Goal: Task Accomplishment & Management: Complete application form

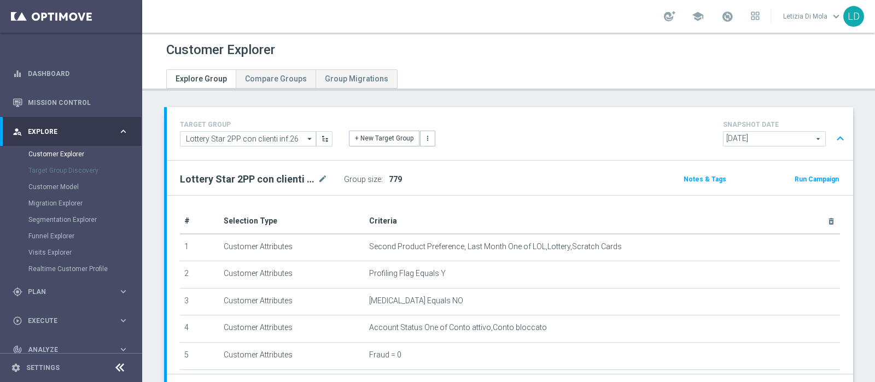
click at [811, 177] on button "Run Campaign" at bounding box center [817, 179] width 46 height 12
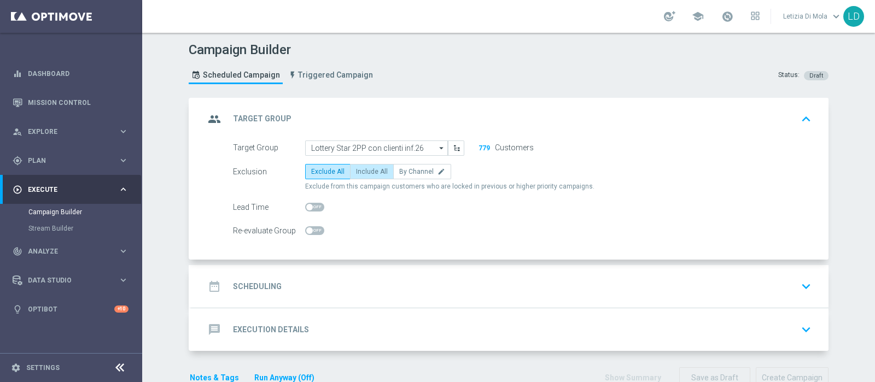
click at [366, 168] on span "Include All" at bounding box center [372, 172] width 32 height 8
click at [363, 170] on input "Include All" at bounding box center [359, 173] width 7 height 7
radio input "true"
click at [218, 121] on icon "group" at bounding box center [215, 119] width 20 height 20
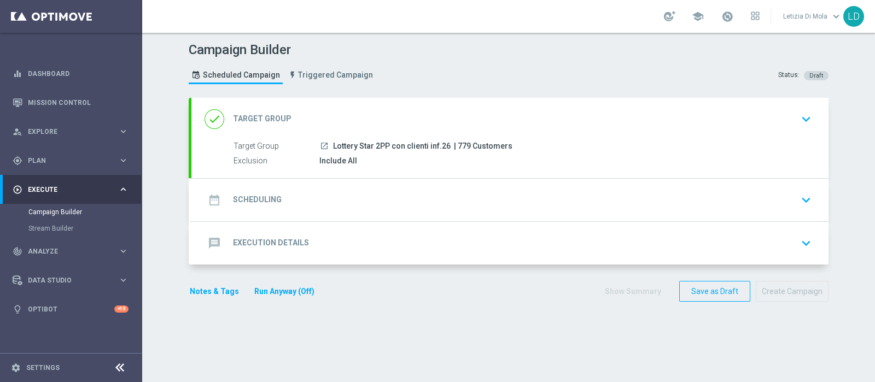
click at [209, 196] on icon "date_range" at bounding box center [215, 200] width 20 height 20
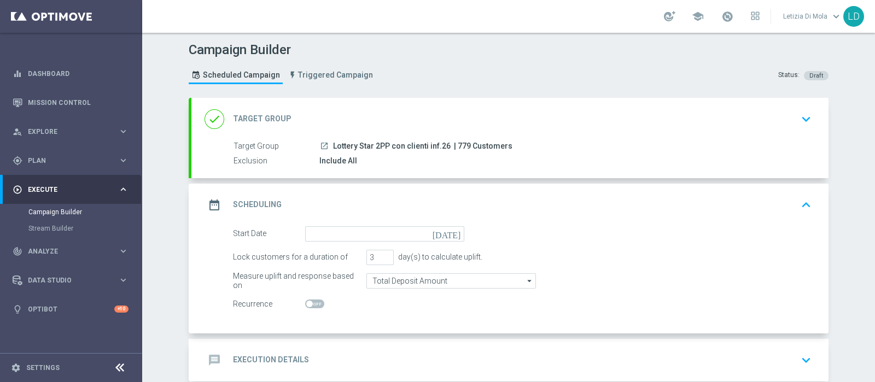
click at [451, 233] on icon "[DATE]" at bounding box center [449, 232] width 32 height 12
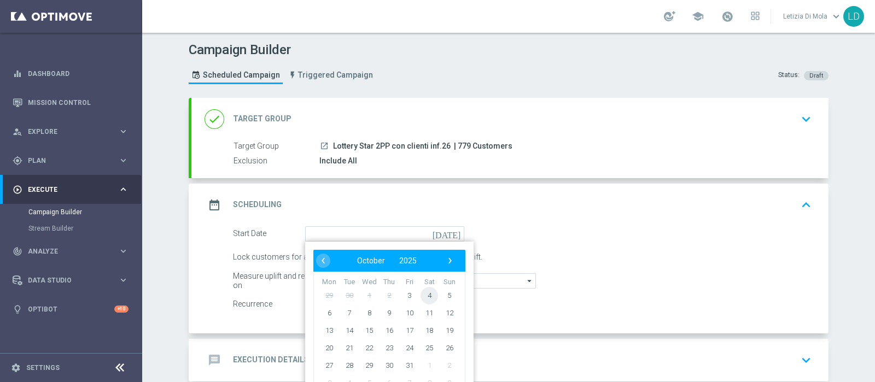
drag, startPoint x: 443, startPoint y: 303, endPoint x: 427, endPoint y: 293, distance: 18.7
click at [427, 292] on span "4" at bounding box center [430, 296] width 18 height 18
type input "[DATE]"
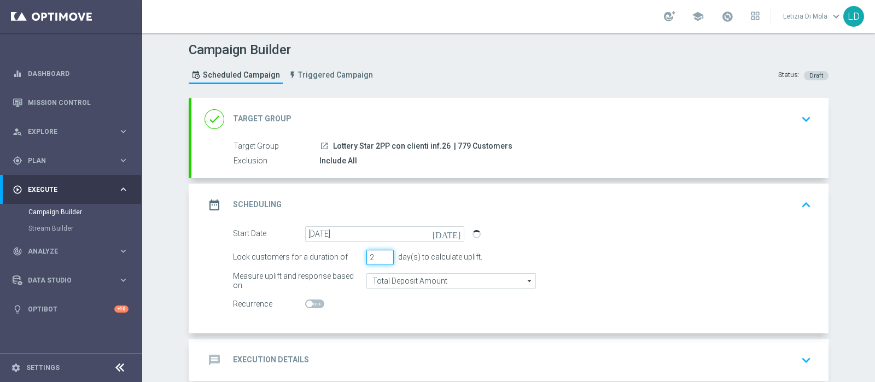
type input "2"
click at [382, 259] on input "2" at bounding box center [379, 257] width 27 height 15
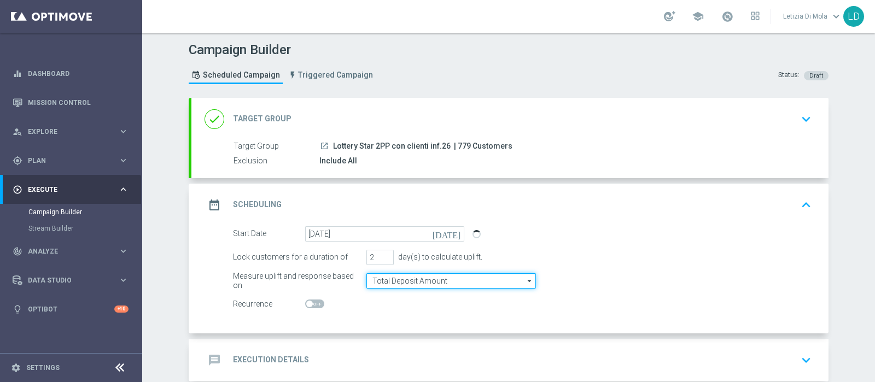
click at [483, 282] on input "Total Deposit Amount" at bounding box center [451, 280] width 170 height 15
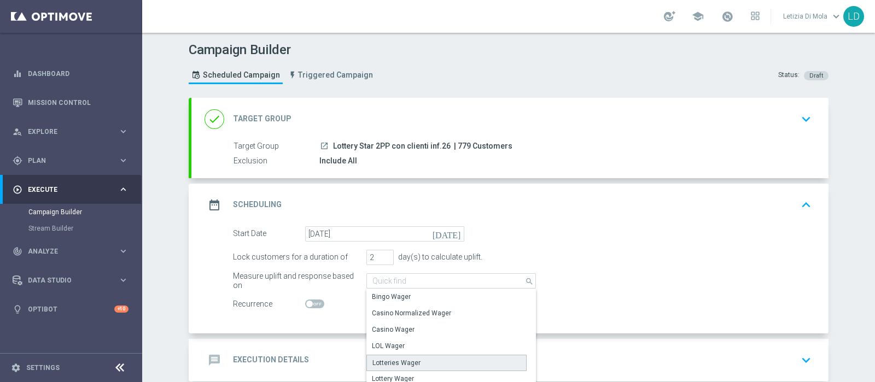
click at [457, 358] on div "Lotteries Wager" at bounding box center [446, 363] width 160 height 16
type input "Lotteries Wager"
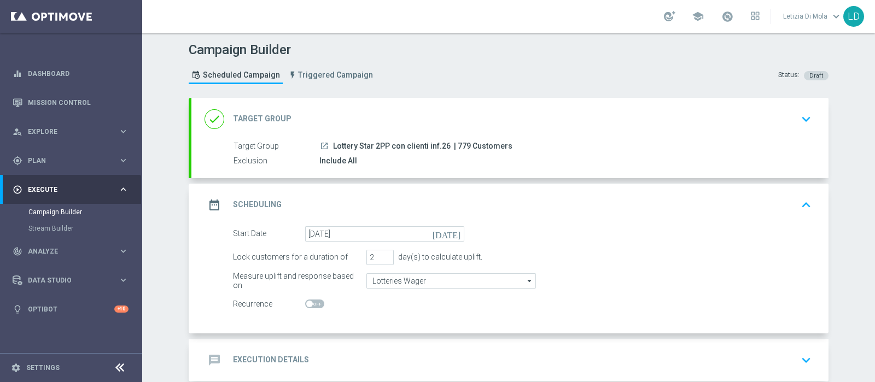
click at [205, 202] on icon "date_range" at bounding box center [215, 205] width 20 height 20
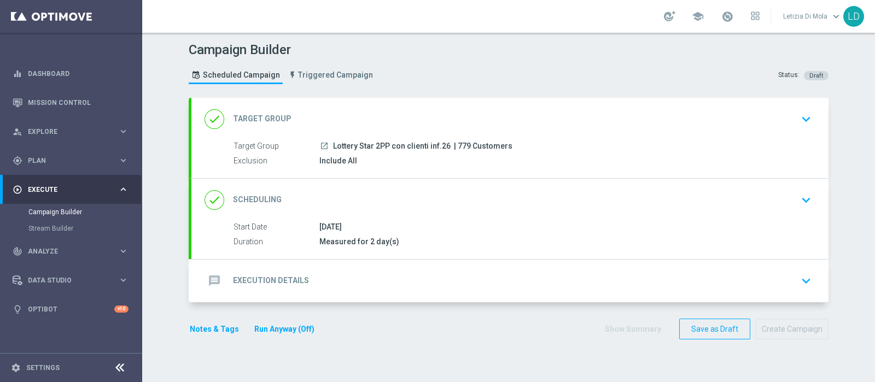
click at [211, 276] on icon "message" at bounding box center [215, 281] width 20 height 20
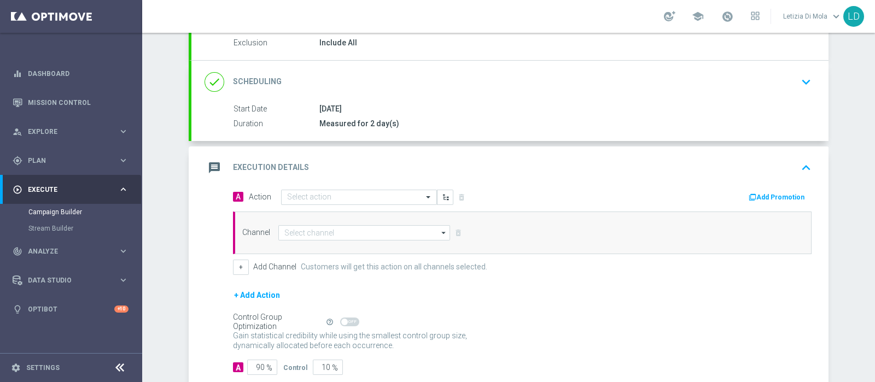
scroll to position [136, 0]
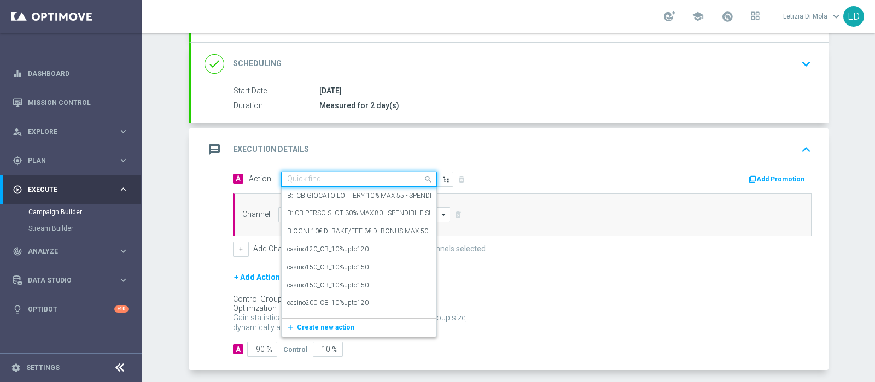
click at [424, 175] on span at bounding box center [430, 179] width 14 height 14
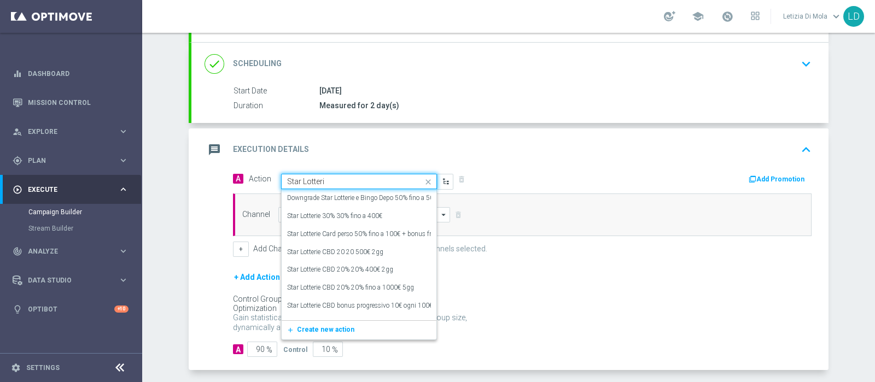
type input "Star Lotterie"
click at [379, 267] on label "Star Lotterie CBD 20% 20% 400€ 2gg" at bounding box center [340, 269] width 106 height 9
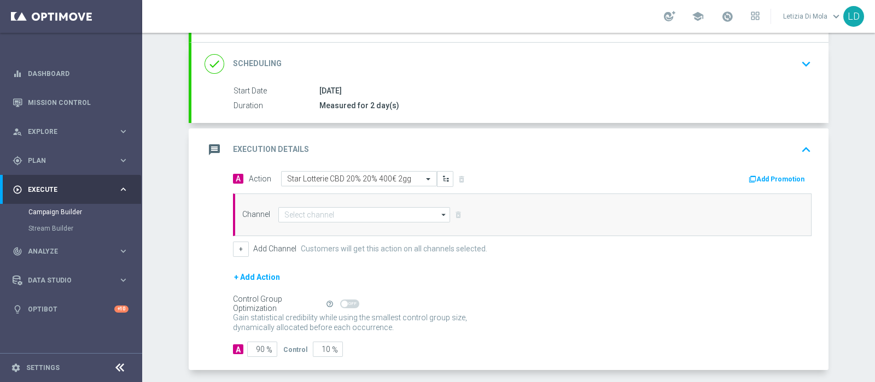
click at [439, 209] on icon "arrow_drop_down" at bounding box center [444, 215] width 11 height 14
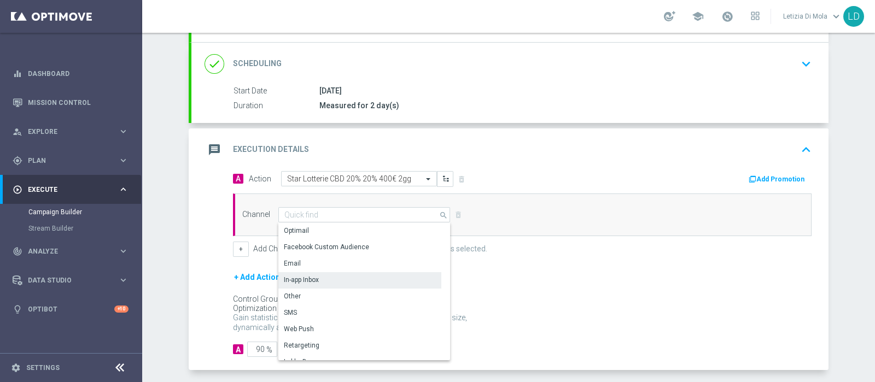
click at [360, 282] on div "In-app Inbox" at bounding box center [359, 279] width 163 height 15
type input "In-app Inbox"
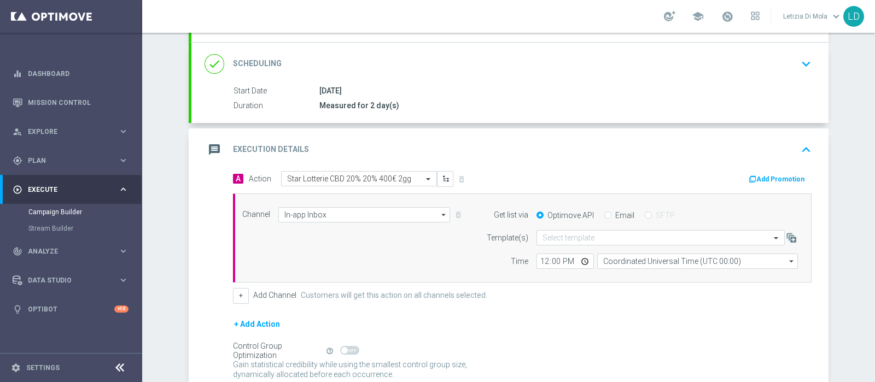
click at [604, 213] on input "Email" at bounding box center [607, 216] width 7 height 7
radio input "true"
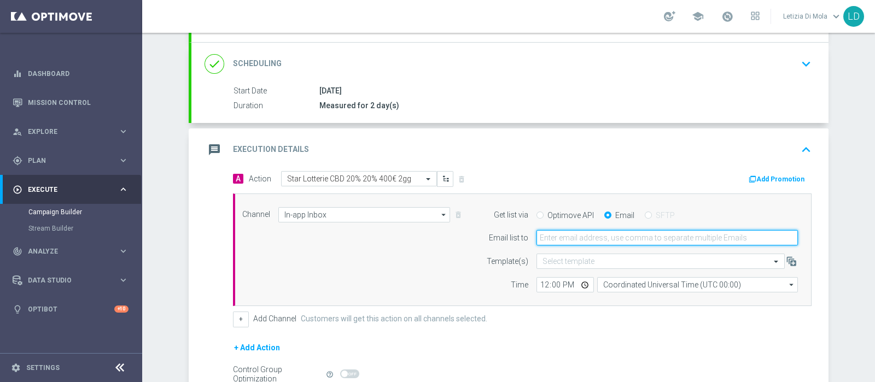
click at [572, 240] on input "email" at bounding box center [667, 237] width 261 height 15
type input "[PERSON_NAME][EMAIL_ADDRESS][PERSON_NAME][DOMAIN_NAME]"
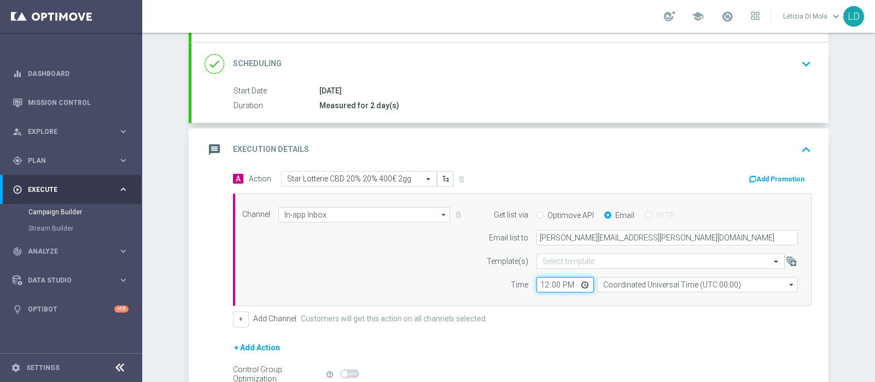
click at [579, 283] on input "12:00" at bounding box center [565, 284] width 57 height 15
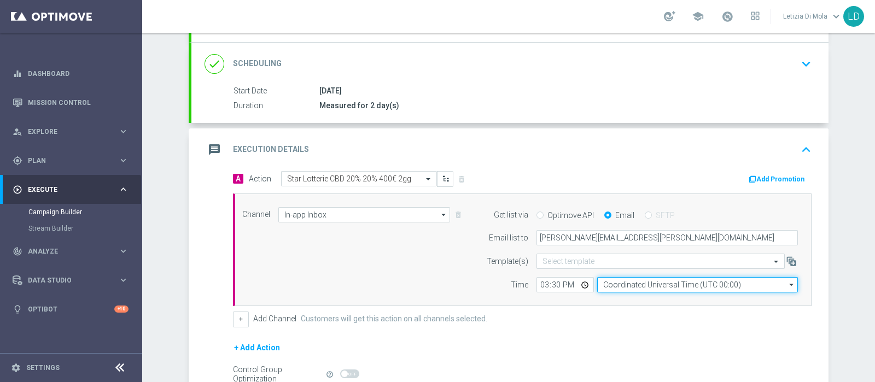
type input "15:30"
click at [680, 280] on input "Coordinated Universal Time (UTC 00:00)" at bounding box center [697, 284] width 201 height 15
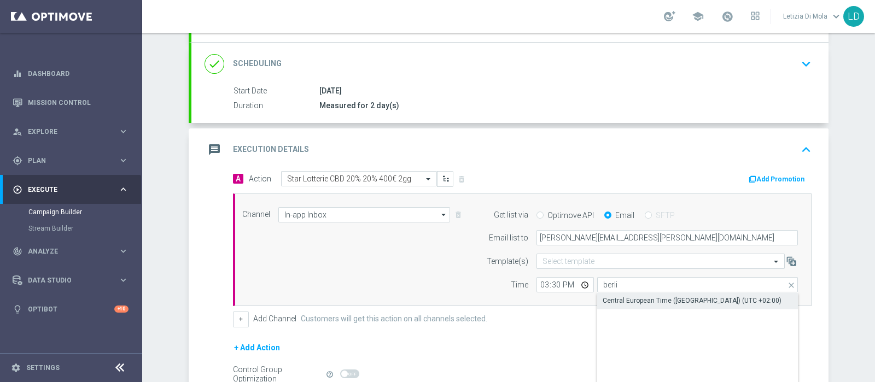
click at [667, 296] on div "Central European Time ([GEOGRAPHIC_DATA]) (UTC +02:00)" at bounding box center [692, 301] width 179 height 10
type input "Central European Time ([GEOGRAPHIC_DATA]) (UTC +02:00)"
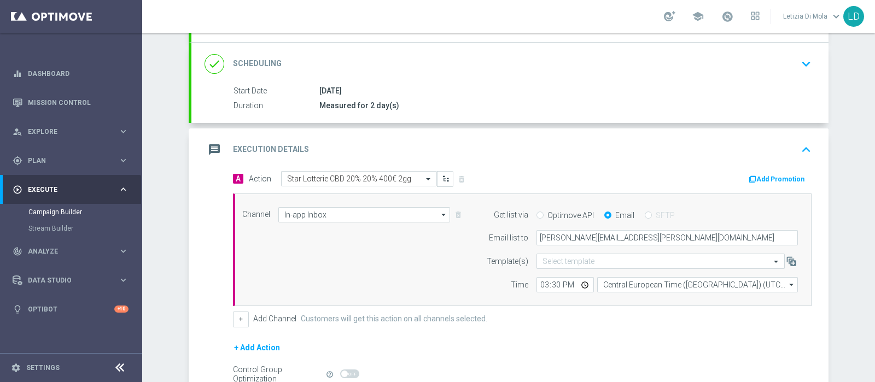
click at [537, 312] on div "+ Add Channel Customers will get this action on all channels selected." at bounding box center [522, 319] width 579 height 15
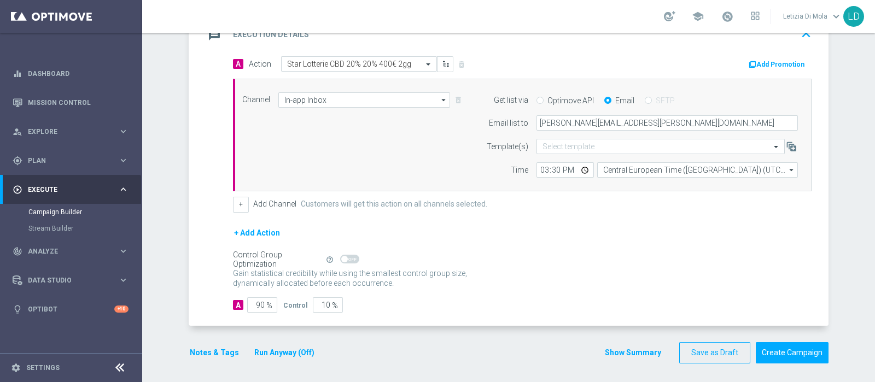
scroll to position [252, 0]
drag, startPoint x: 257, startPoint y: 302, endPoint x: 248, endPoint y: 300, distance: 9.2
click at [248, 300] on input "90" at bounding box center [262, 304] width 30 height 15
type input "10"
type input "90"
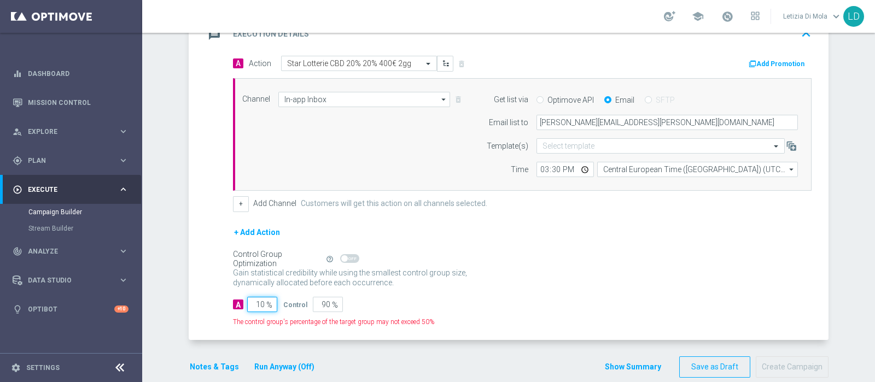
type input "100"
type input "0"
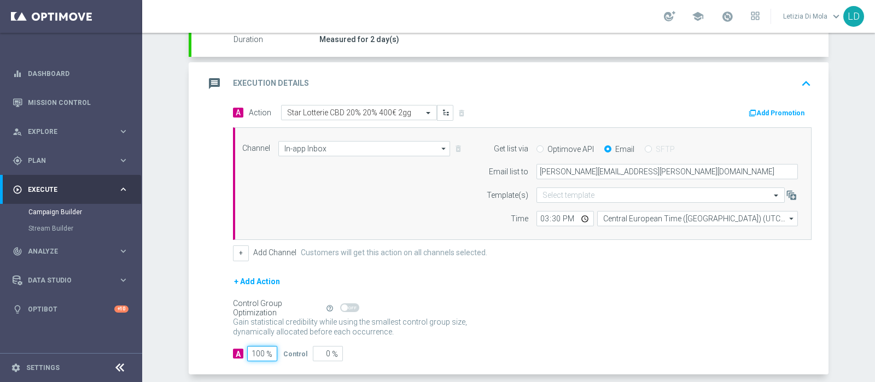
scroll to position [183, 0]
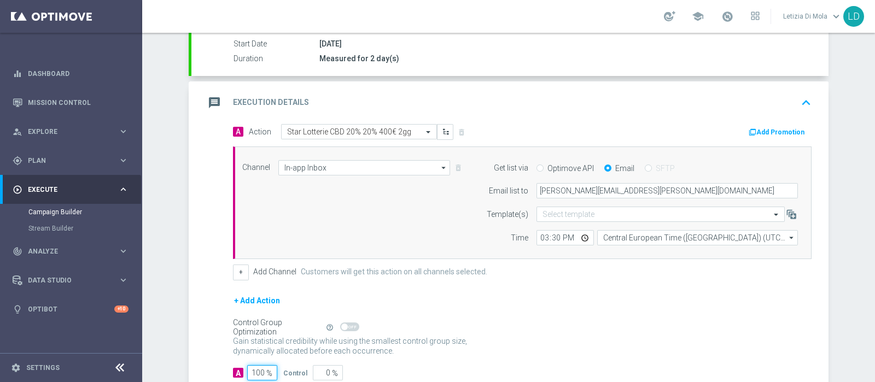
type input "100"
click at [205, 101] on icon "message" at bounding box center [215, 103] width 20 height 20
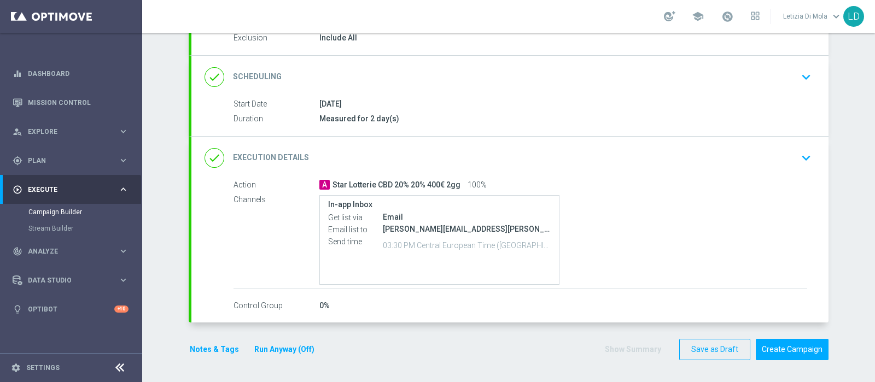
scroll to position [121, 0]
click at [219, 348] on button "Notes & Tags" at bounding box center [214, 352] width 51 height 14
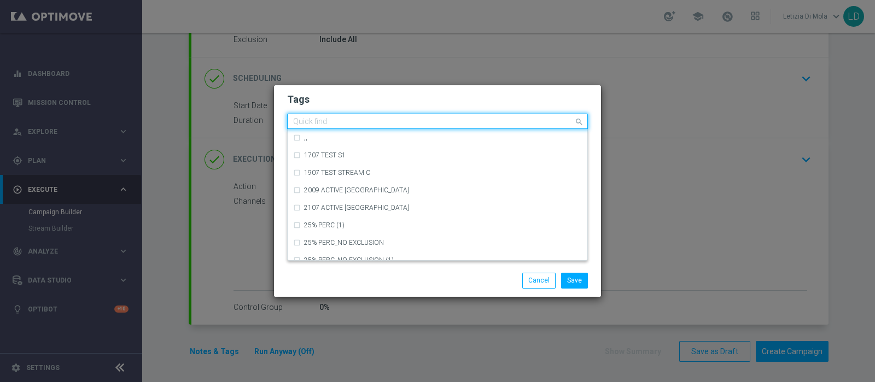
click at [331, 123] on input "text" at bounding box center [433, 122] width 281 height 9
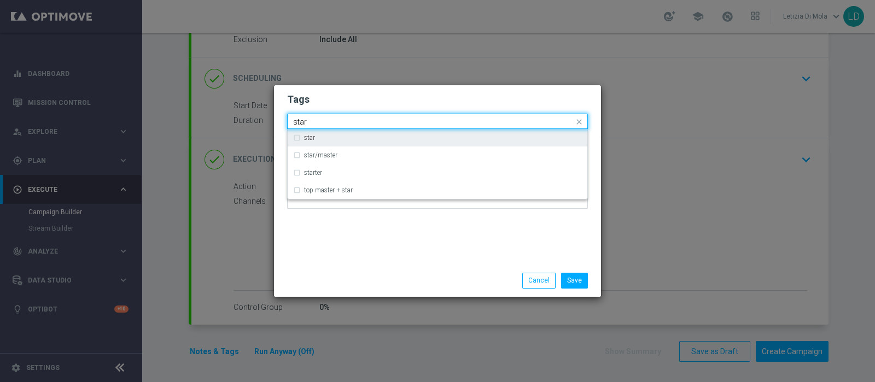
click at [331, 138] on div "star" at bounding box center [443, 138] width 278 height 7
type input "star"
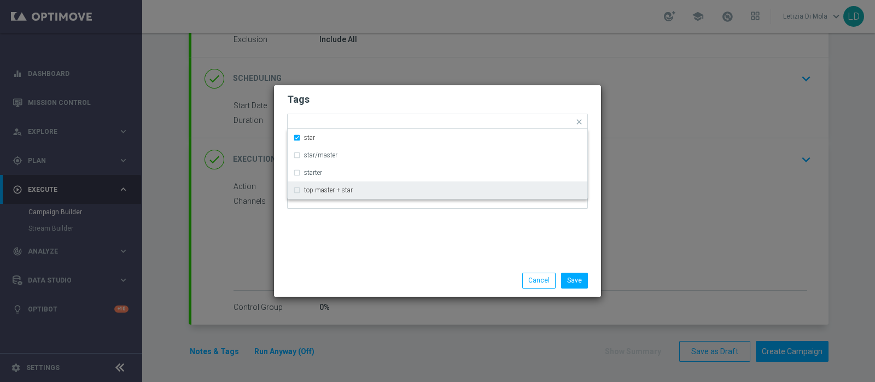
click at [348, 234] on div "Tags Quick find × star star star/master starter top master + star Notes" at bounding box center [437, 174] width 327 height 179
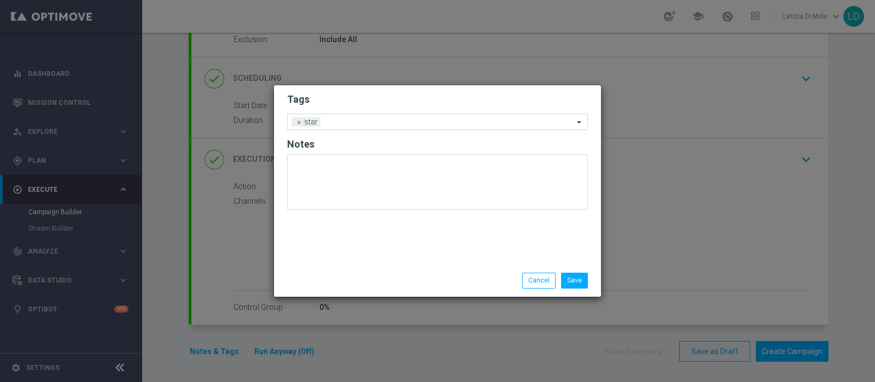
click at [349, 125] on input "text" at bounding box center [449, 122] width 249 height 9
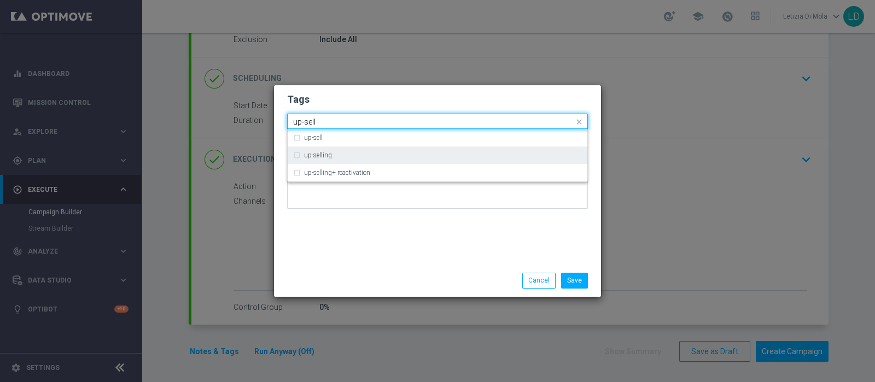
click at [348, 149] on div "up-selling" at bounding box center [437, 156] width 289 height 18
type input "up-sell"
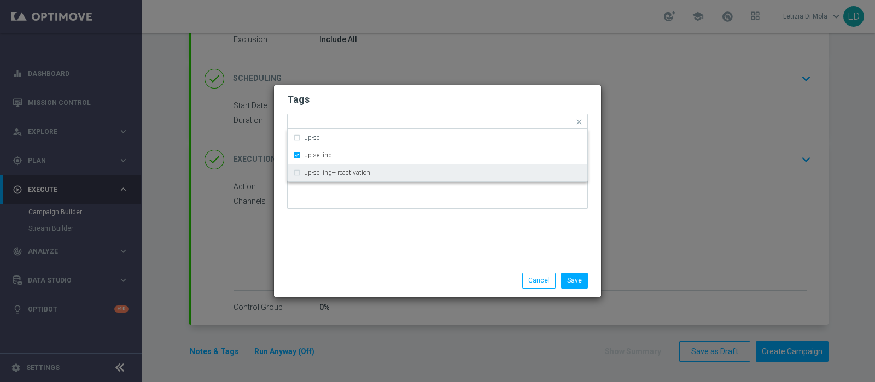
click at [353, 261] on div "Tags Quick find × star × up-selling up-sell up-selling up-selling+ reactivation…" at bounding box center [437, 174] width 327 height 179
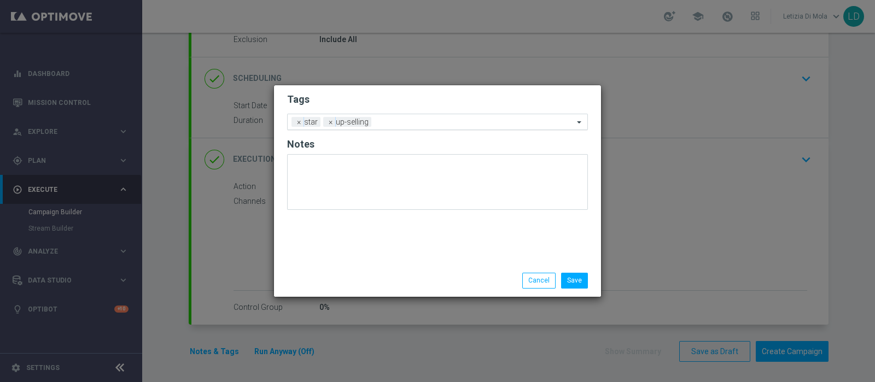
click at [389, 121] on input "text" at bounding box center [475, 122] width 198 height 9
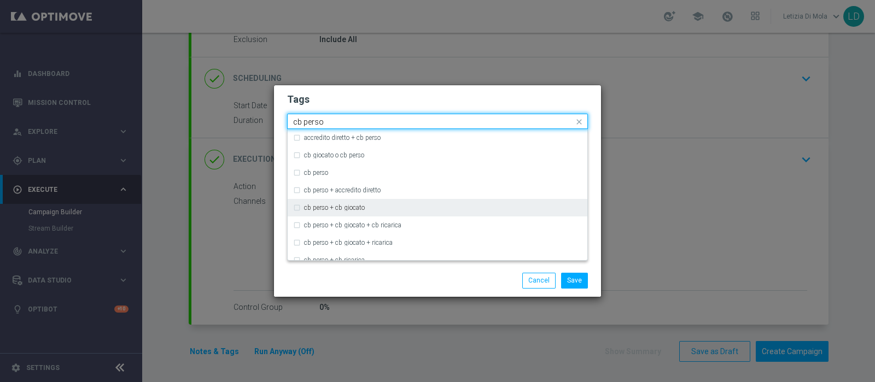
scroll to position [68, 0]
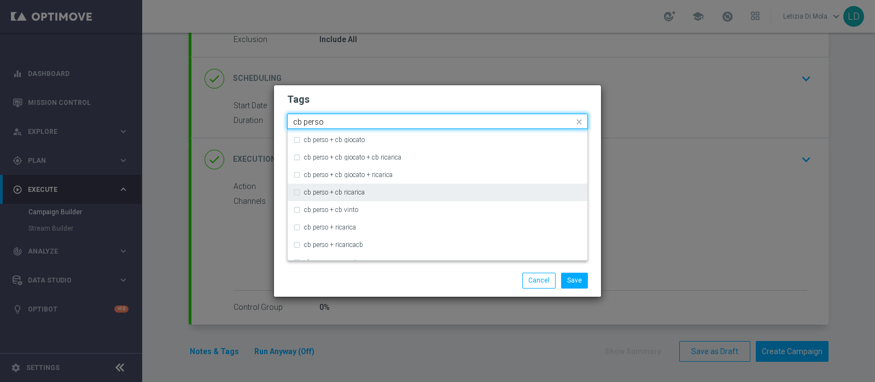
click at [410, 193] on div "cb perso + cb ricarica" at bounding box center [443, 192] width 278 height 7
type input "cb perso"
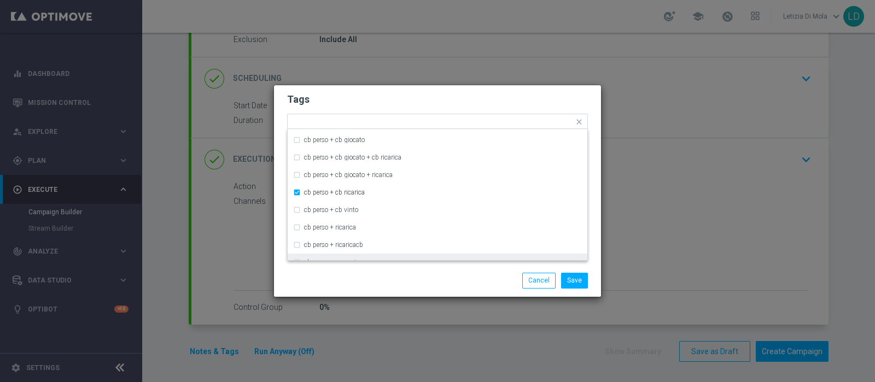
click at [388, 281] on div "Save Cancel" at bounding box center [491, 280] width 212 height 15
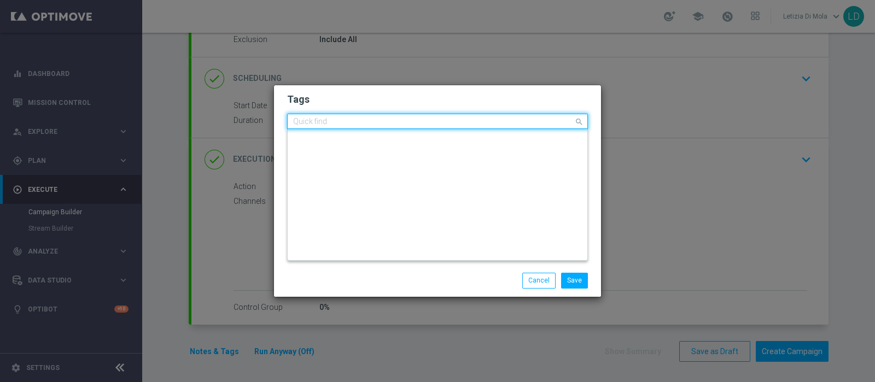
click at [470, 124] on input "text" at bounding box center [433, 122] width 281 height 9
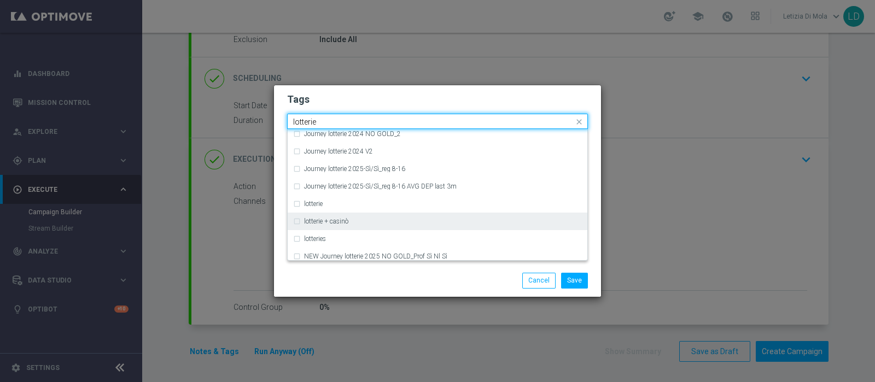
scroll to position [201, 0]
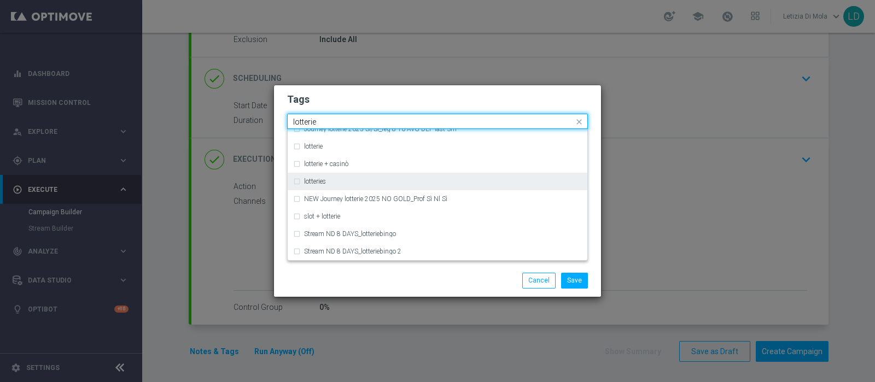
click at [382, 182] on div "lotteries" at bounding box center [443, 181] width 278 height 7
type input "lotterie"
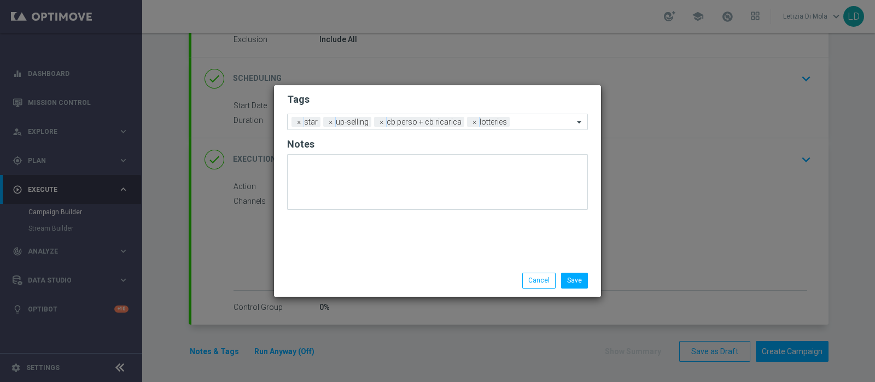
click at [411, 273] on div "Save Cancel" at bounding box center [491, 280] width 212 height 15
click at [552, 117] on div "Add a new tag × star × up-selling × [PERSON_NAME] + cb ricarica × lotteries" at bounding box center [431, 121] width 286 height 15
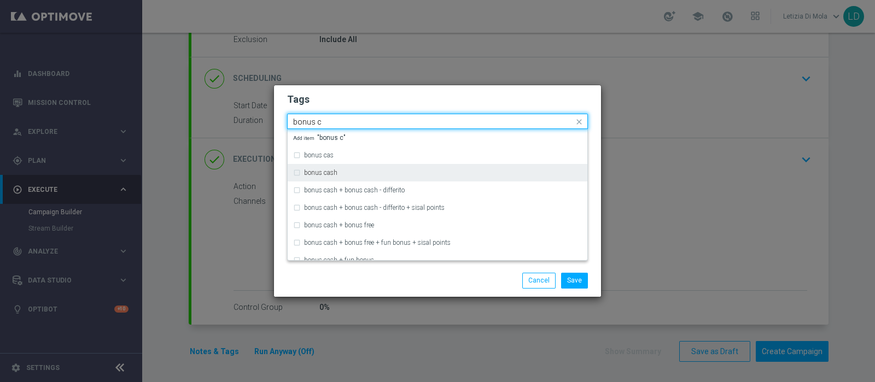
click at [445, 179] on div "bonus cash" at bounding box center [437, 173] width 289 height 18
type input "bonus c"
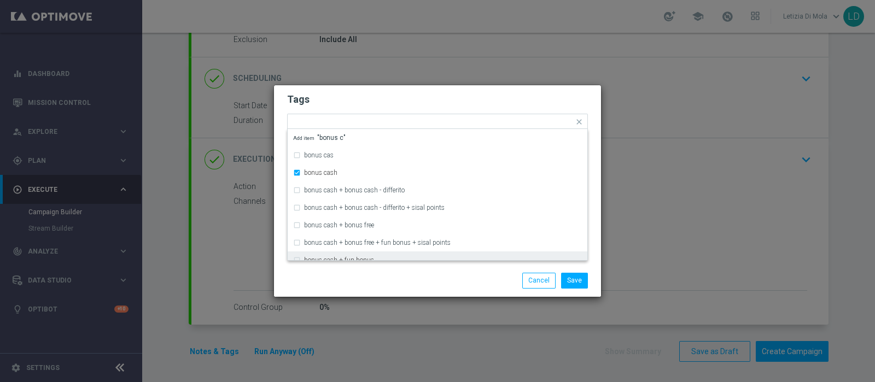
click at [443, 282] on div "Save Cancel" at bounding box center [491, 280] width 212 height 15
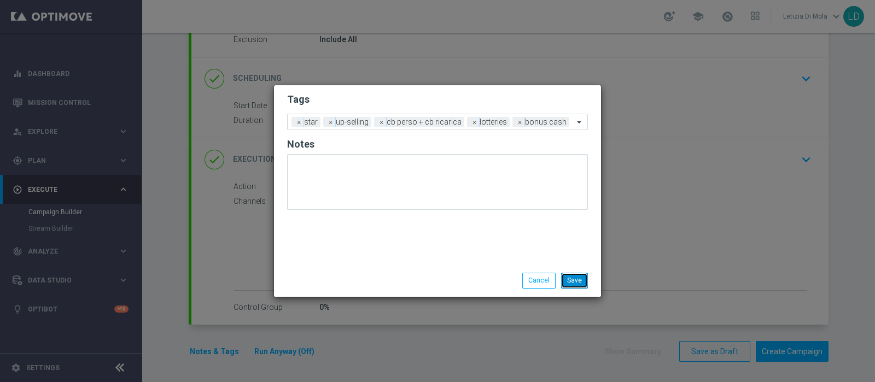
click at [580, 280] on button "Save" at bounding box center [574, 280] width 27 height 15
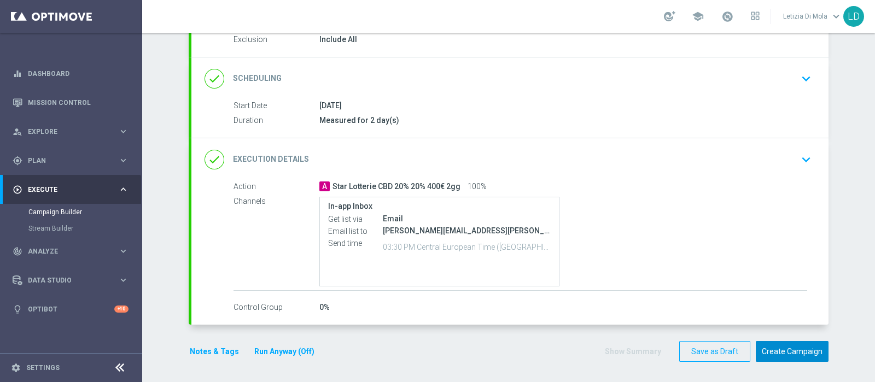
click at [785, 350] on button "Create Campaign" at bounding box center [792, 351] width 73 height 21
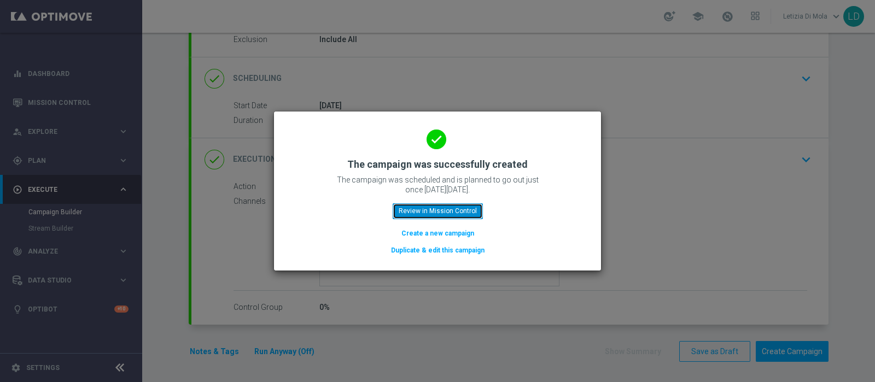
click at [452, 209] on button "Review in Mission Control" at bounding box center [438, 210] width 90 height 15
